Goal: Find specific page/section: Find specific page/section

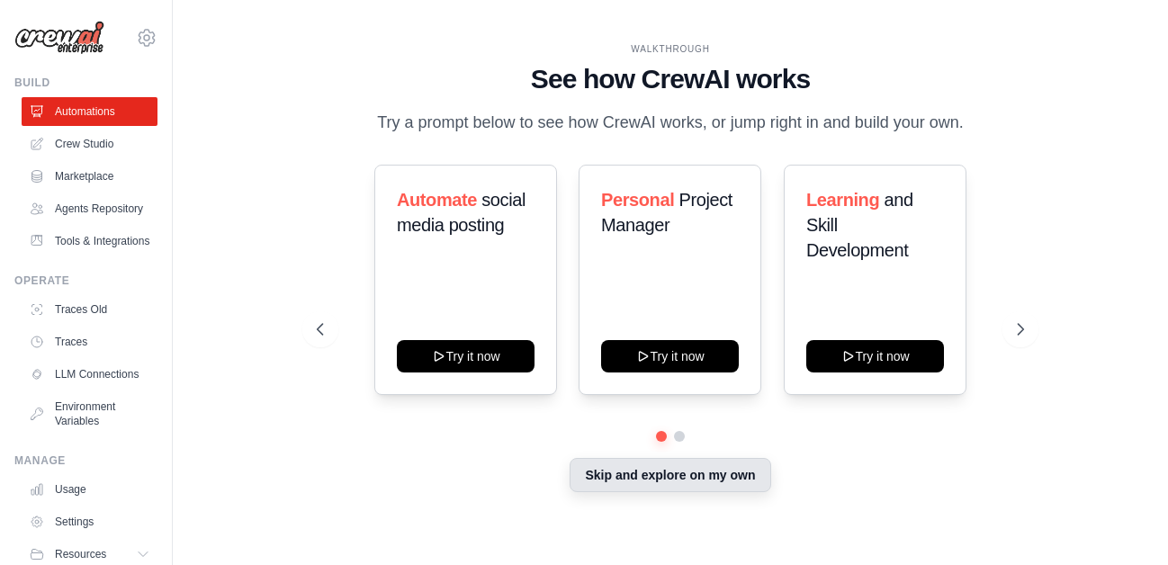
click at [631, 480] on button "Skip and explore on my own" at bounding box center [670, 475] width 201 height 34
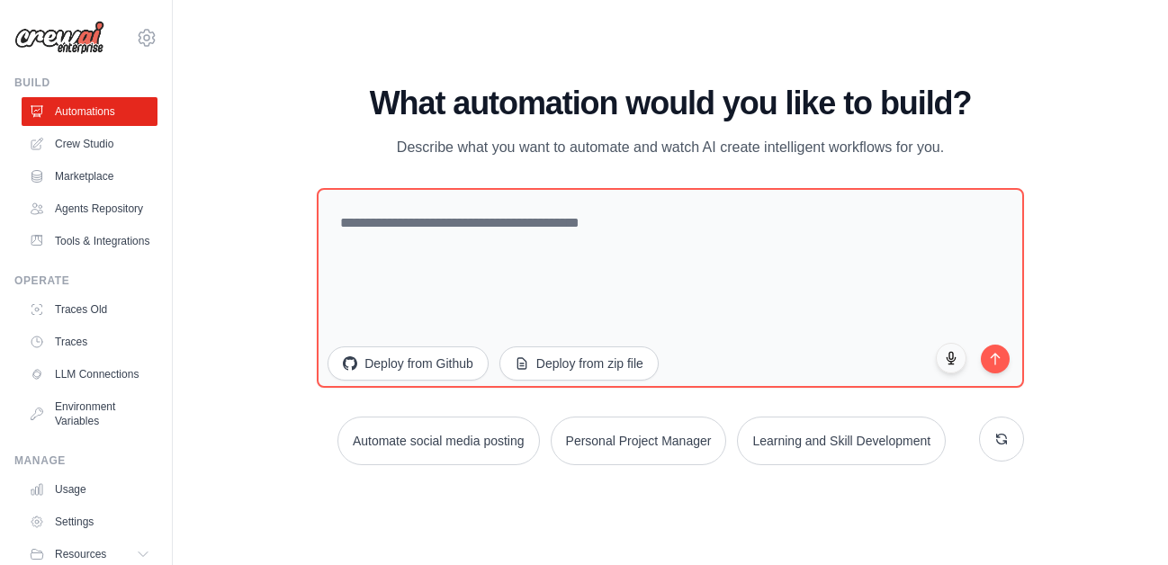
click at [631, 480] on div "WALKTHROUGH See how [PERSON_NAME] works Try a prompt below to see how [PERSON_N…" at bounding box center [671, 282] width 938 height 529
click at [94, 141] on link "Crew Studio" at bounding box center [91, 144] width 136 height 29
